Goal: Task Accomplishment & Management: Complete application form

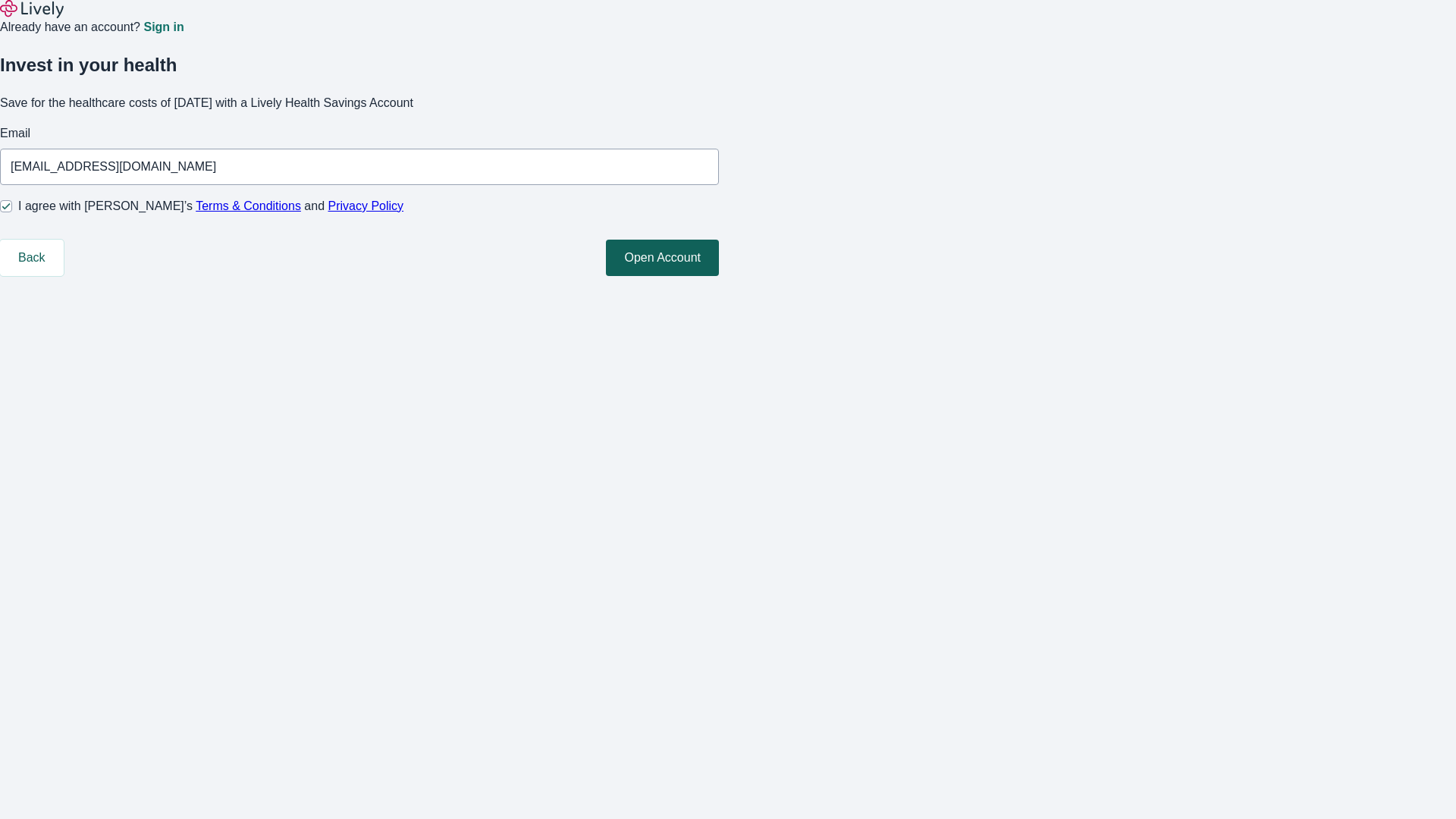
click at [719, 276] on button "Open Account" at bounding box center [662, 258] width 113 height 36
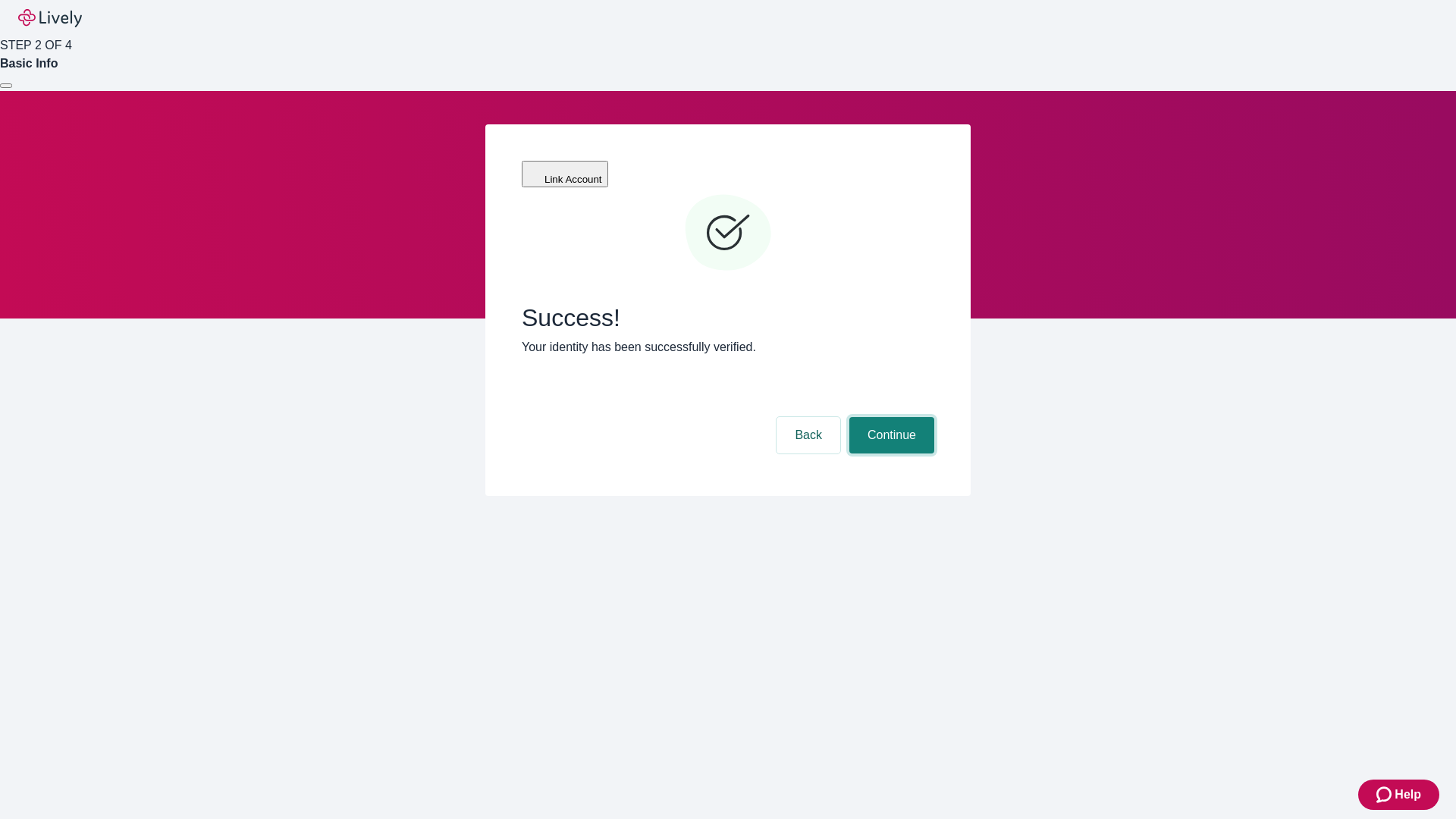
click at [889, 417] on button "Continue" at bounding box center [891, 435] width 85 height 36
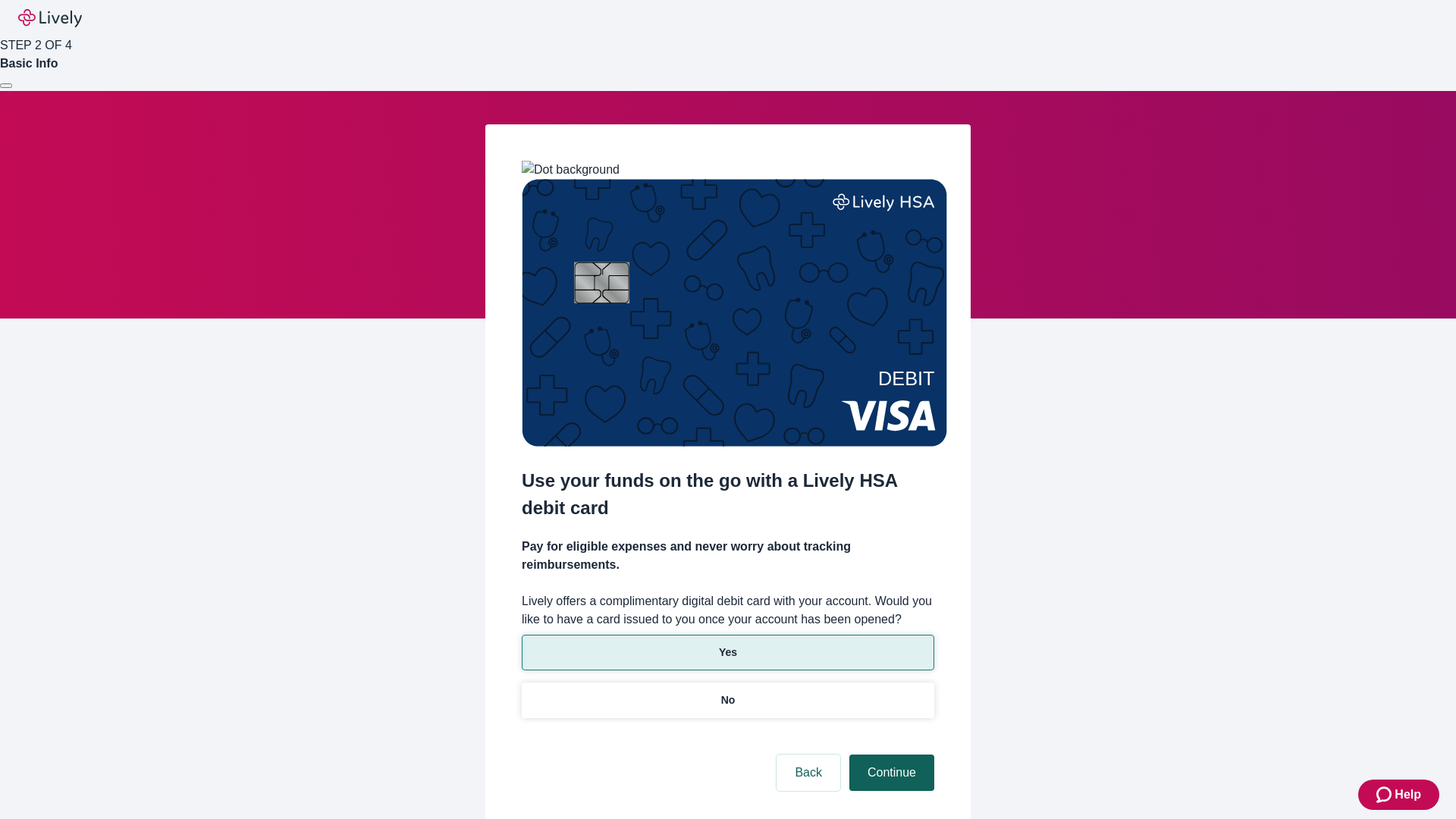
click at [727, 693] on p "No" at bounding box center [727, 700] width 14 height 16
click at [889, 755] on button "Continue" at bounding box center [891, 772] width 85 height 36
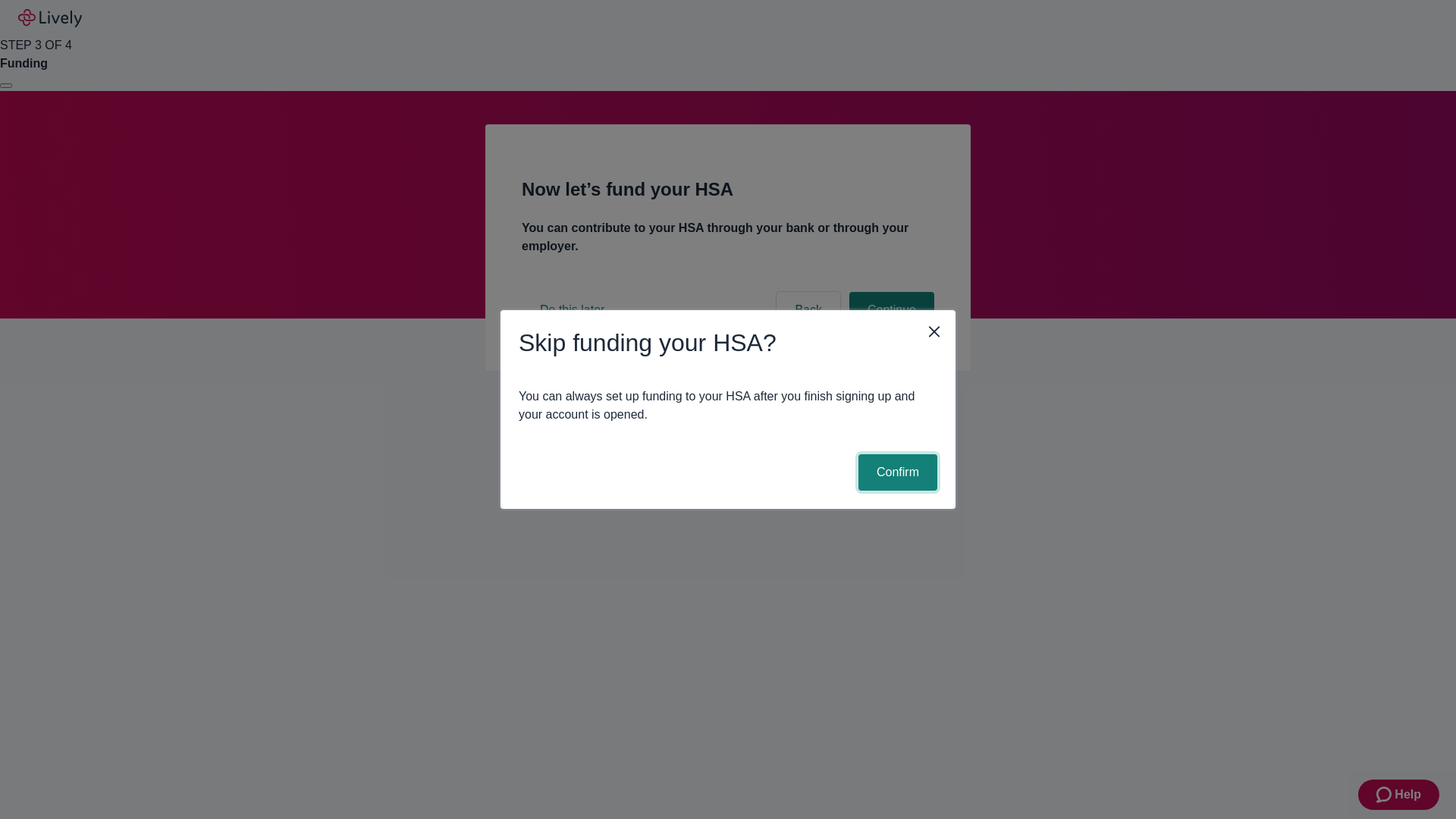
click at [895, 473] on button "Confirm" at bounding box center [898, 473] width 78 height 36
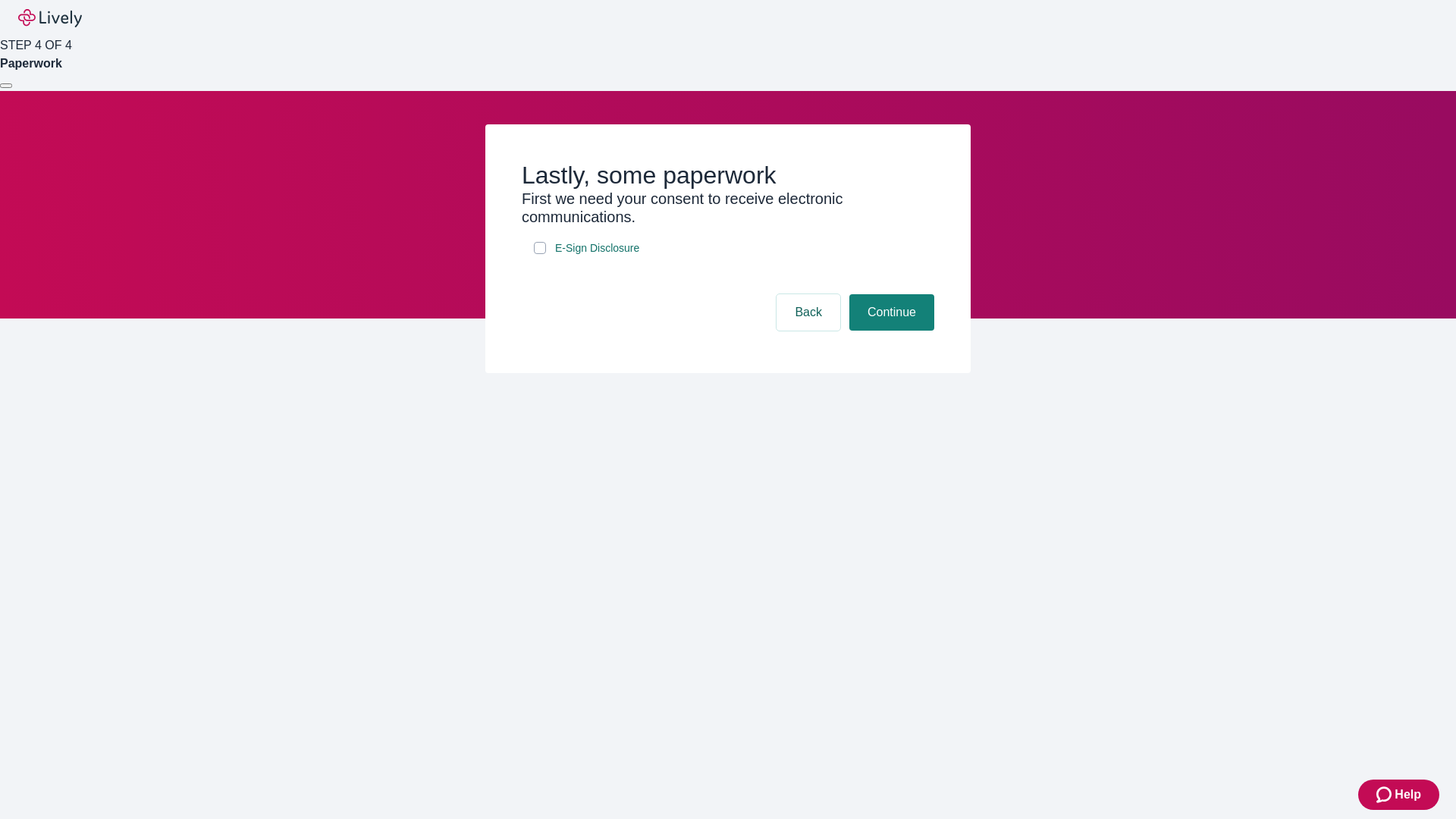
click at [539, 254] on input "E-Sign Disclosure" at bounding box center [539, 247] width 12 height 12
checkbox input "true"
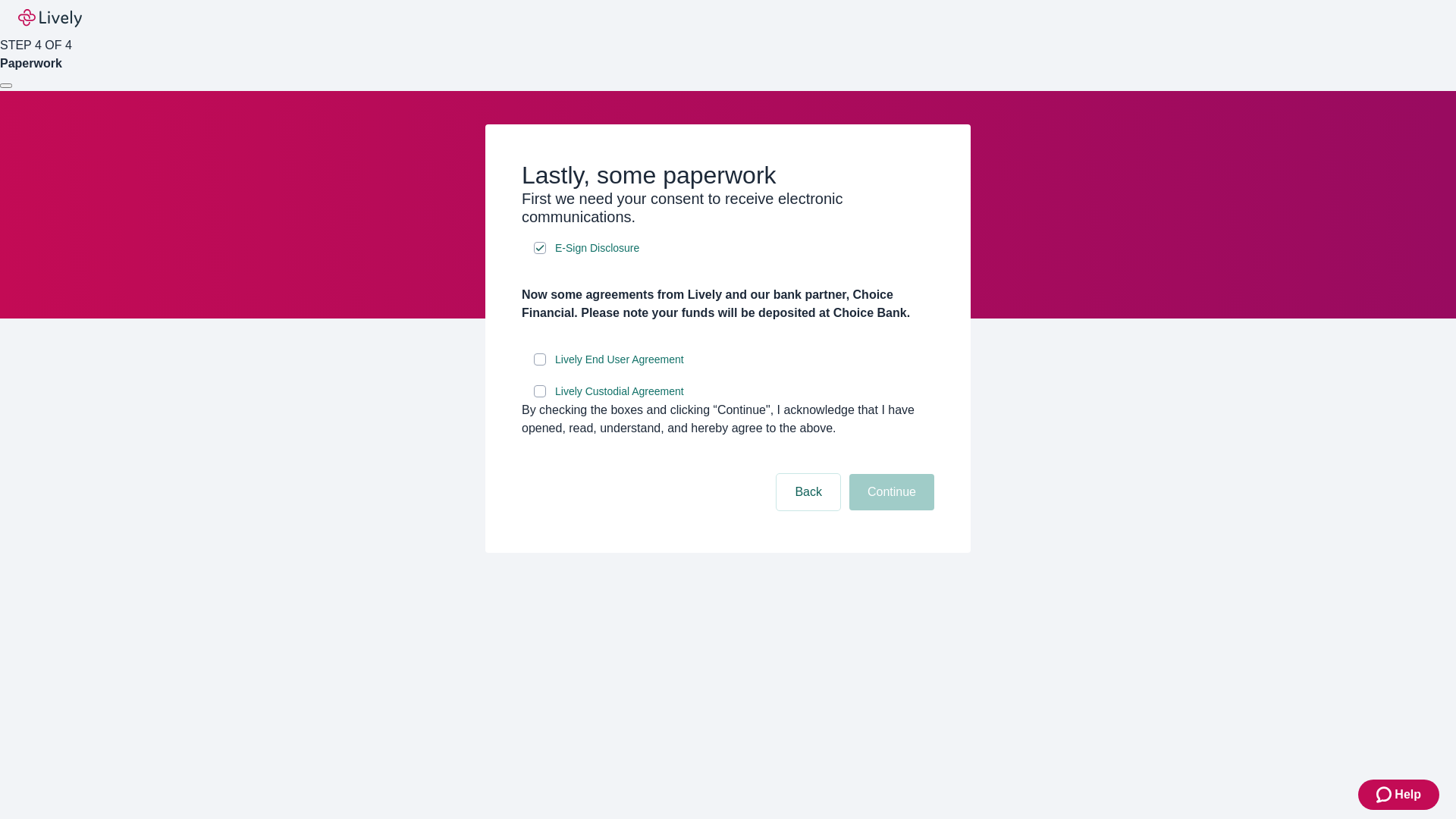
click at [539, 366] on input "Lively End User Agreement" at bounding box center [539, 360] width 12 height 12
checkbox input "true"
click at [539, 398] on input "Lively Custodial Agreement" at bounding box center [539, 391] width 12 height 12
checkbox input "true"
click at [889, 511] on button "Continue" at bounding box center [891, 492] width 85 height 36
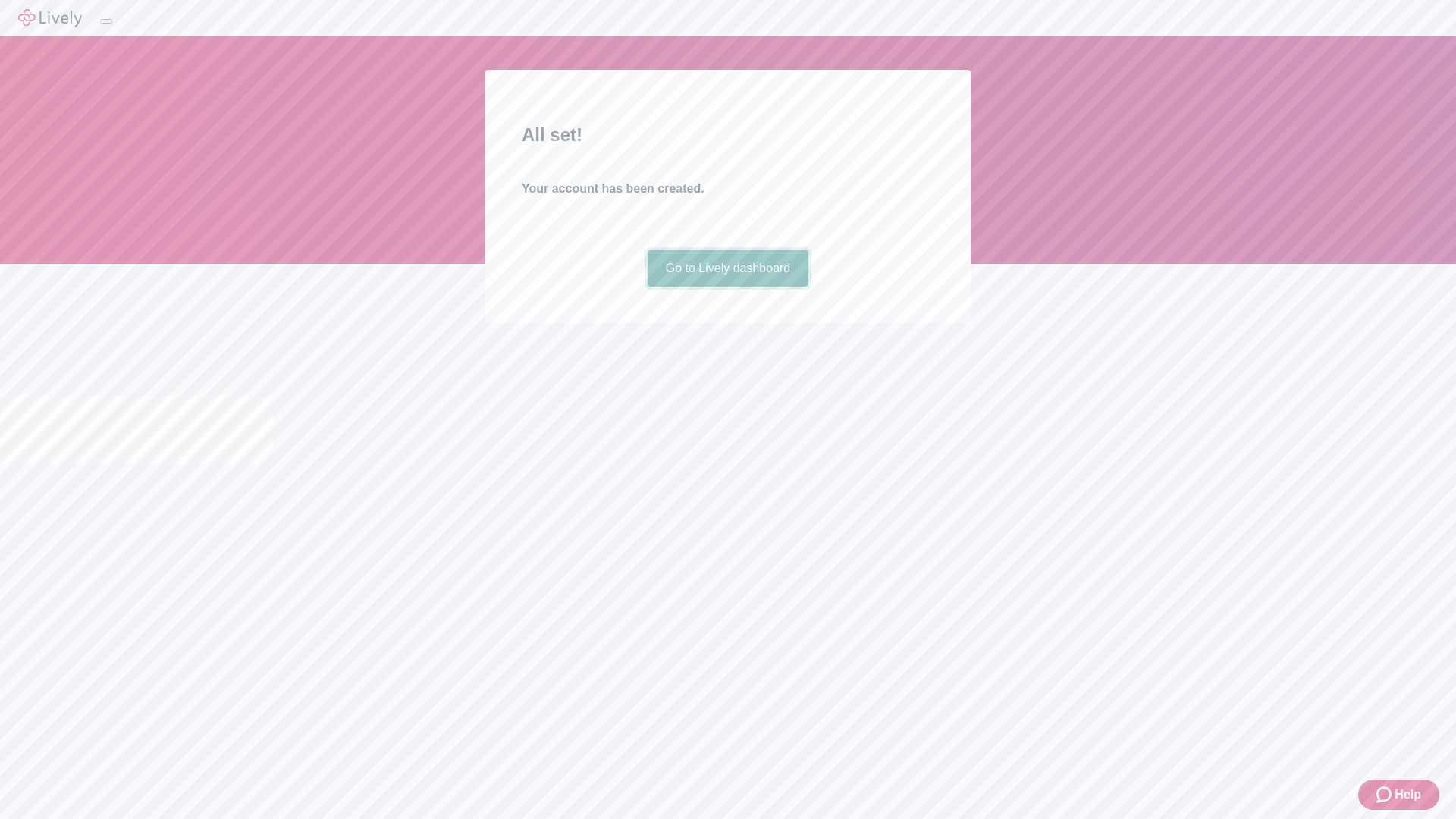
click at [727, 287] on link "Go to Lively dashboard" at bounding box center [728, 268] width 161 height 36
